Goal: Task Accomplishment & Management: Manage account settings

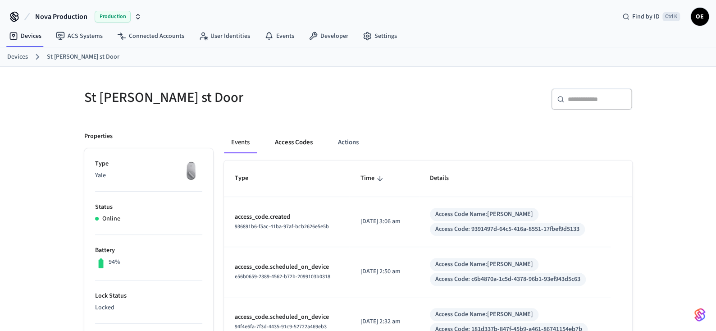
click at [287, 143] on button "Access Codes" at bounding box center [294, 143] width 52 height 22
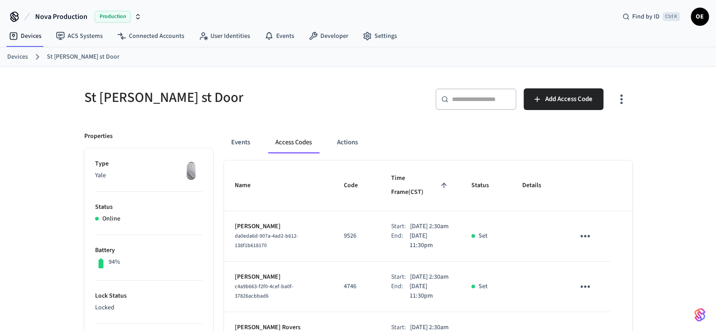
click at [458, 106] on div "​ ​" at bounding box center [476, 99] width 81 height 22
type input "*"
click at [239, 142] on button "Events" at bounding box center [240, 143] width 33 height 22
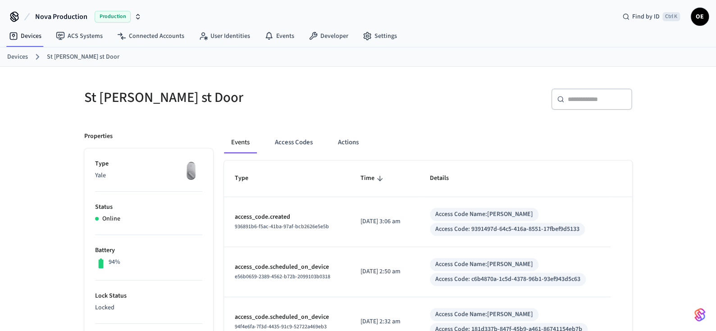
click at [597, 107] on div "​ ​" at bounding box center [591, 99] width 81 height 22
paste input "**********"
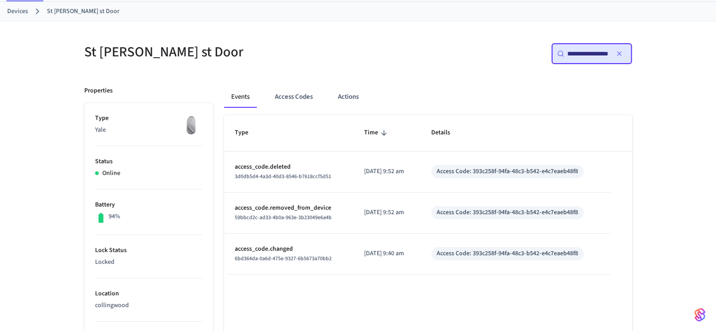
scroll to position [45, 0]
type input "**********"
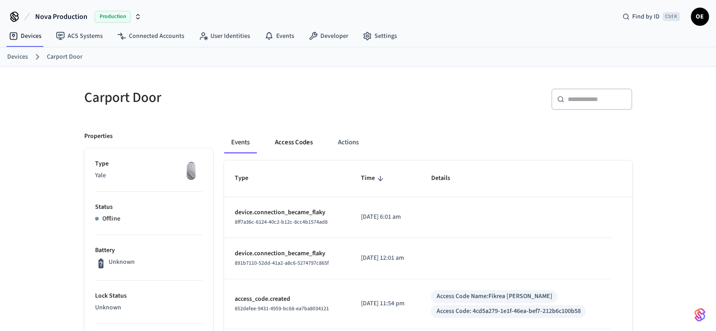
click at [269, 146] on button "Access Codes" at bounding box center [294, 143] width 52 height 22
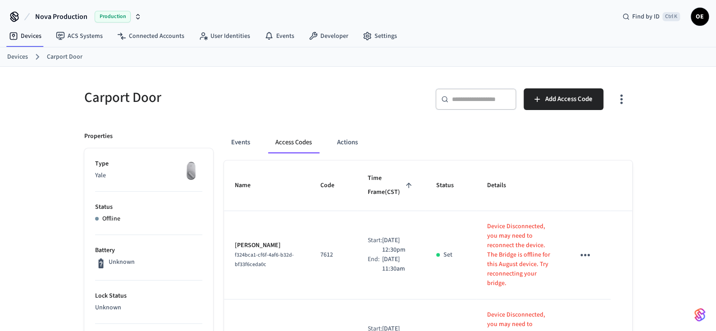
click at [285, 143] on button "Access Codes" at bounding box center [293, 143] width 51 height 22
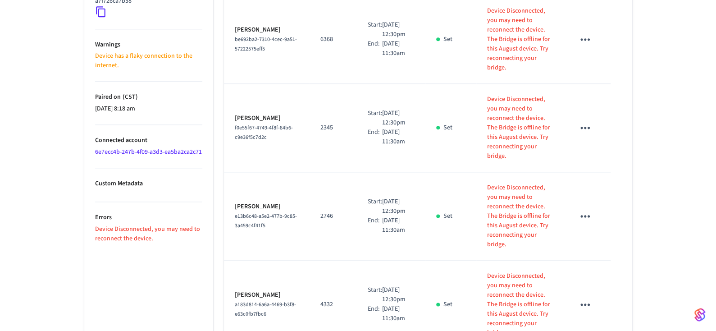
scroll to position [631, 0]
